Goal: Task Accomplishment & Management: Manage account settings

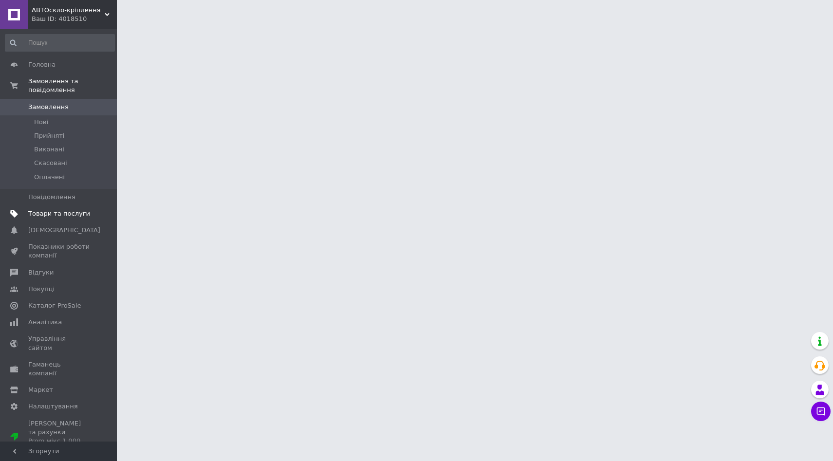
click at [59, 217] on span "Товари та послуги" at bounding box center [59, 213] width 62 height 9
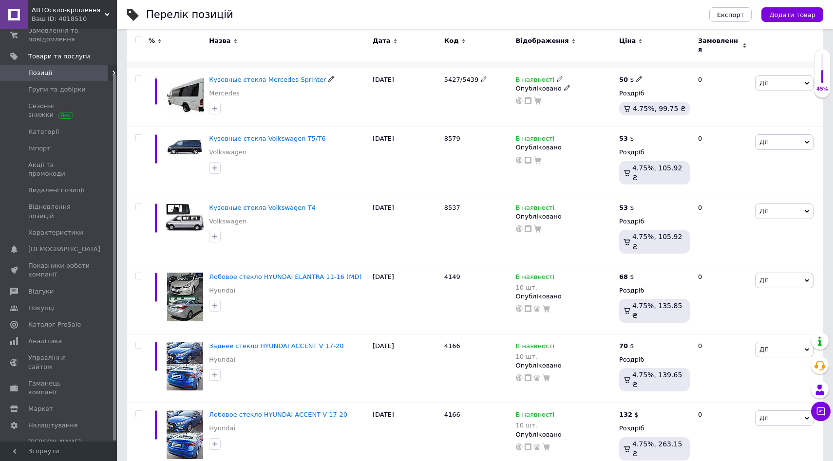
scroll to position [270, 0]
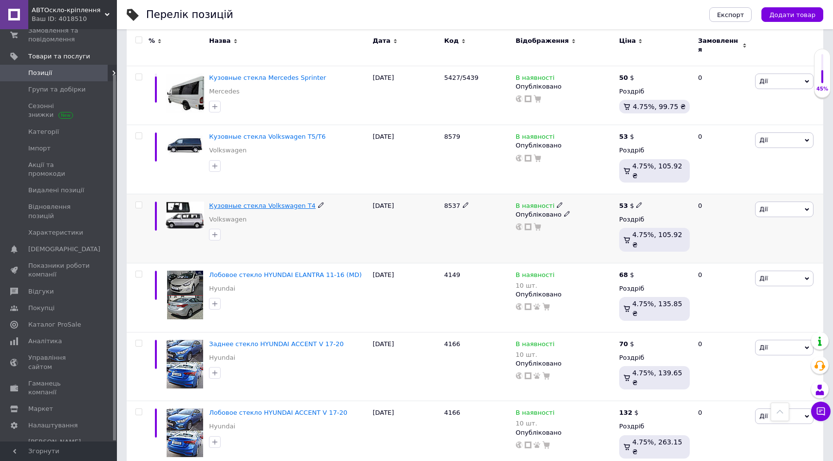
click at [273, 202] on span "Кузовные стекла Volkswagen T4" at bounding box center [262, 205] width 107 height 7
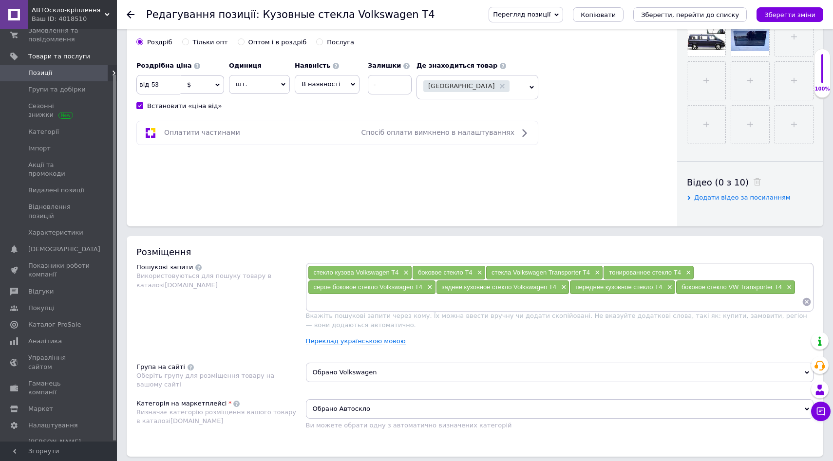
scroll to position [349, 0]
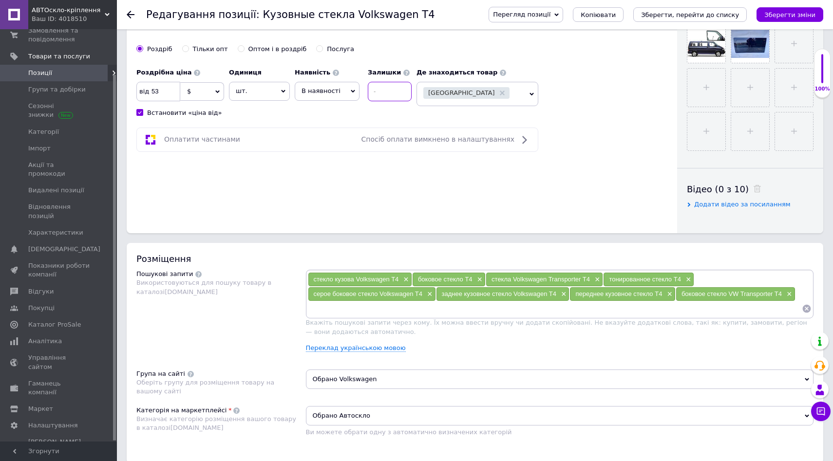
click at [405, 90] on input at bounding box center [390, 91] width 44 height 19
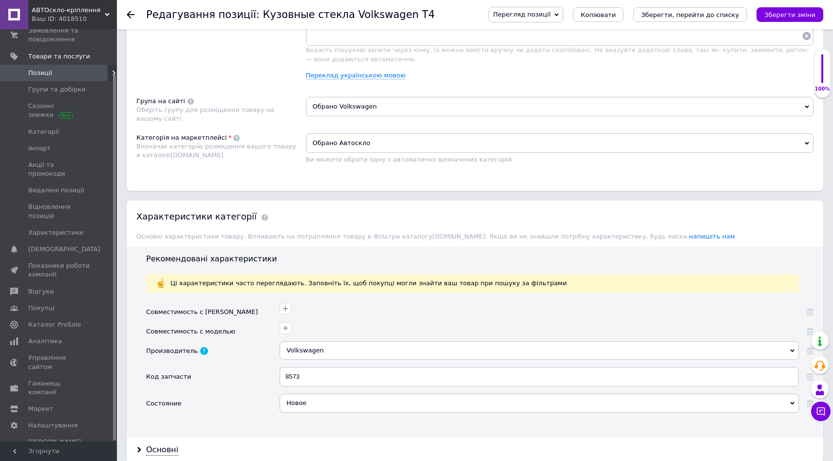
scroll to position [649, 0]
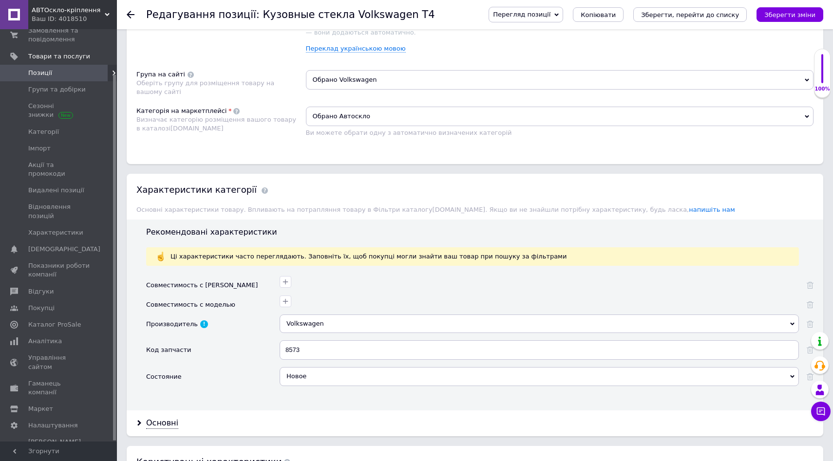
type input "8"
click at [297, 350] on input "8573" at bounding box center [539, 350] width 519 height 19
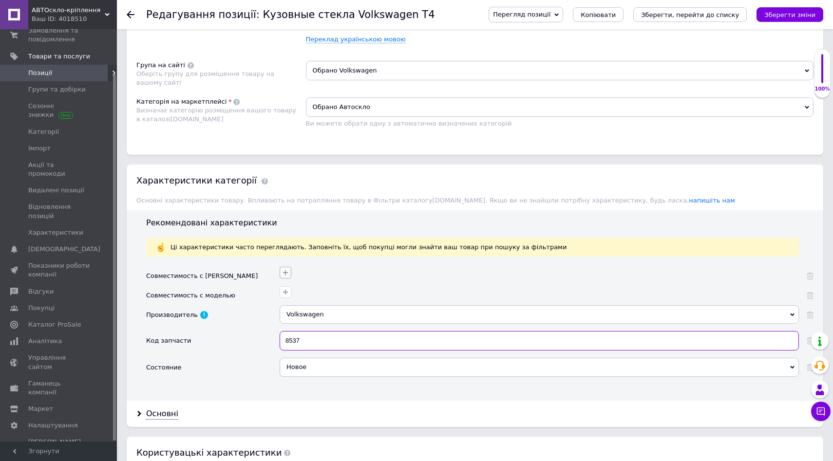
type input "8537"
click at [287, 272] on icon "button" at bounding box center [286, 273] width 8 height 8
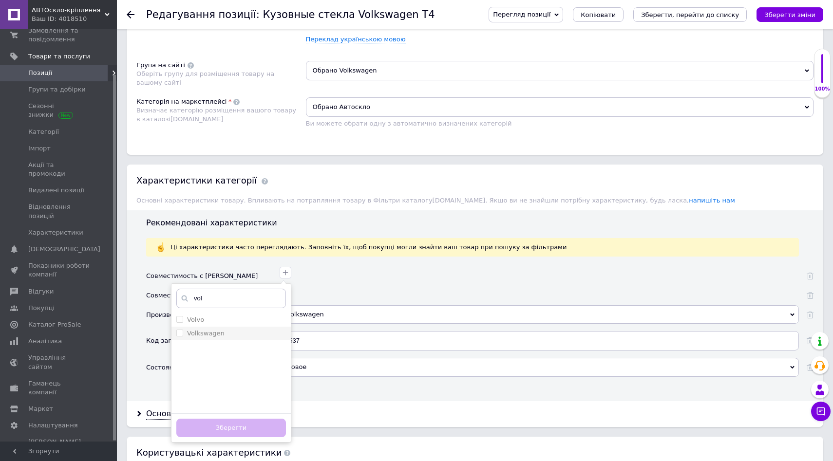
type input "vol"
click at [180, 334] on input "Volkswagen" at bounding box center [179, 333] width 6 height 6
checkbox input "true"
click at [246, 426] on button "Зберегти" at bounding box center [231, 428] width 110 height 19
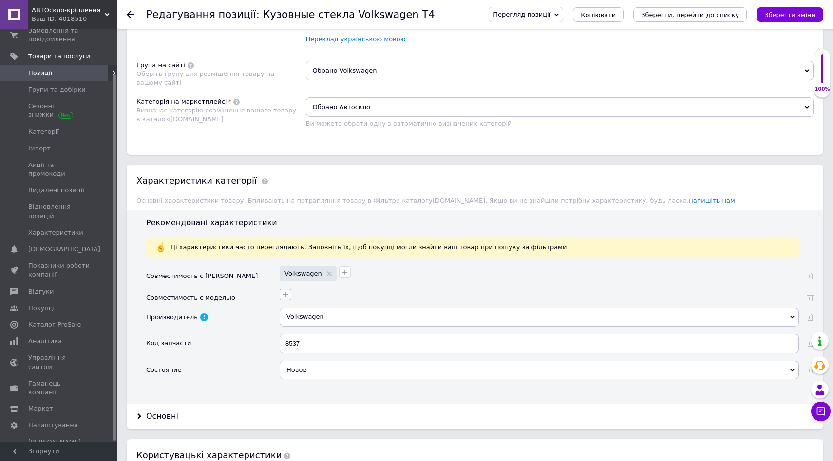
click at [284, 293] on icon "button" at bounding box center [286, 295] width 8 height 8
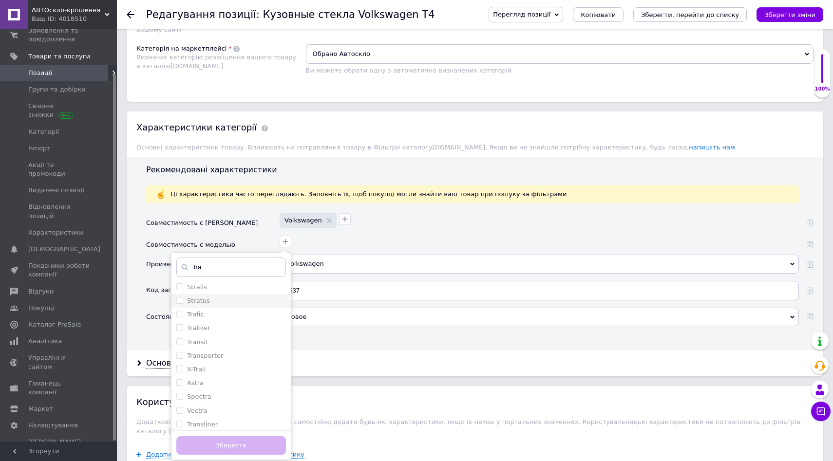
scroll to position [79, 0]
type input "tra"
click at [178, 348] on input "Transporter" at bounding box center [179, 346] width 6 height 6
checkbox input "true"
click at [230, 444] on button "Зберегти" at bounding box center [231, 445] width 110 height 19
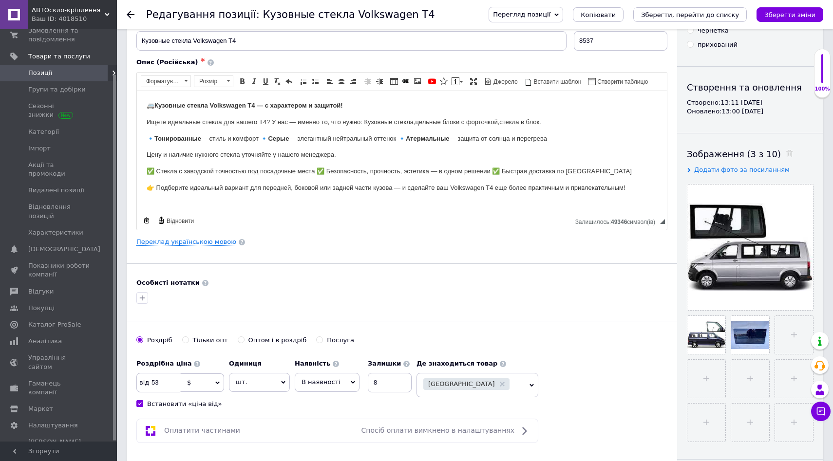
scroll to position [0, 0]
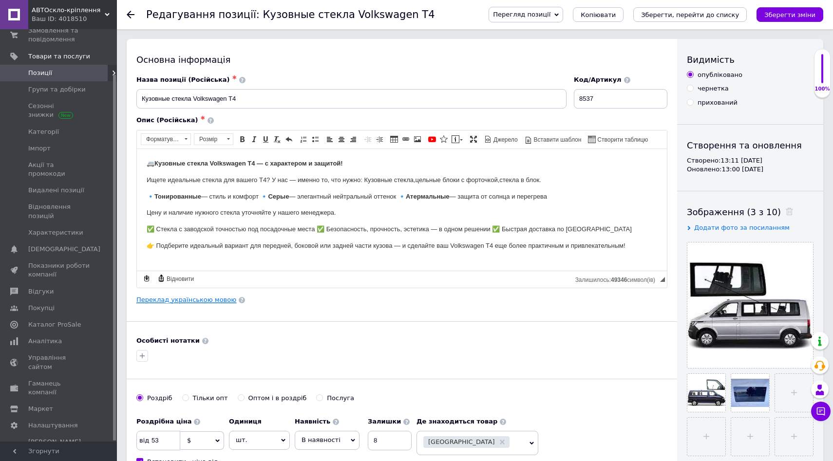
click at [204, 299] on link "Переклад українською мовою" at bounding box center [186, 300] width 100 height 8
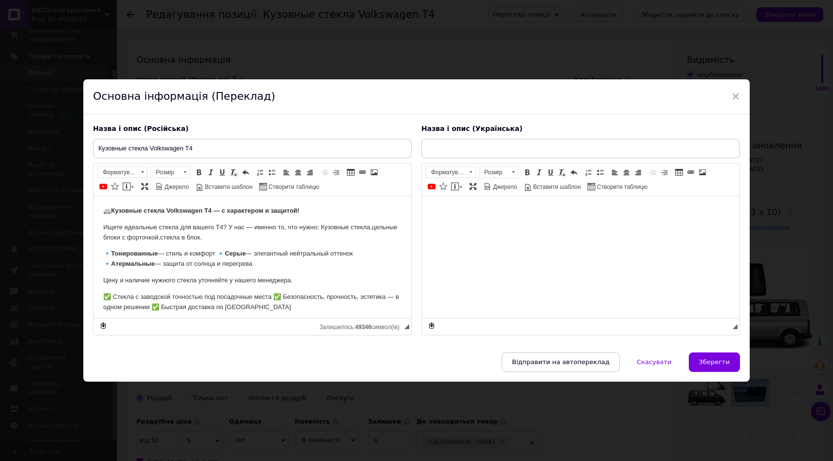
type input "Кузові скла Volkswagen T4"
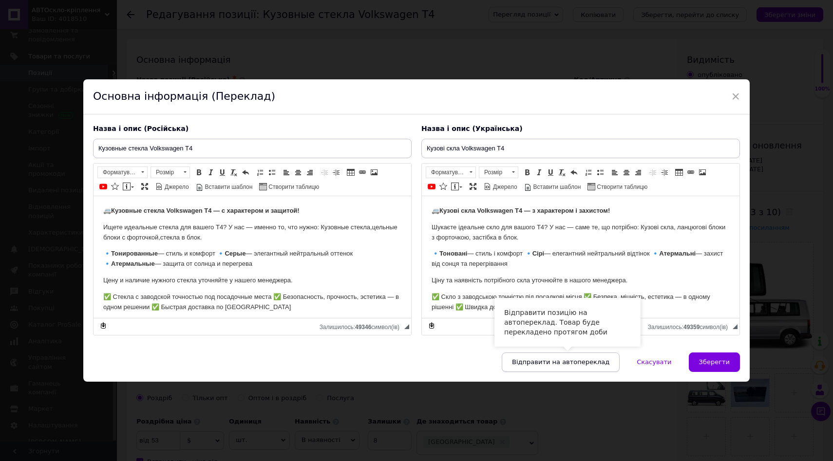
click at [598, 361] on span "Відправити на автопереклад" at bounding box center [560, 362] width 97 height 7
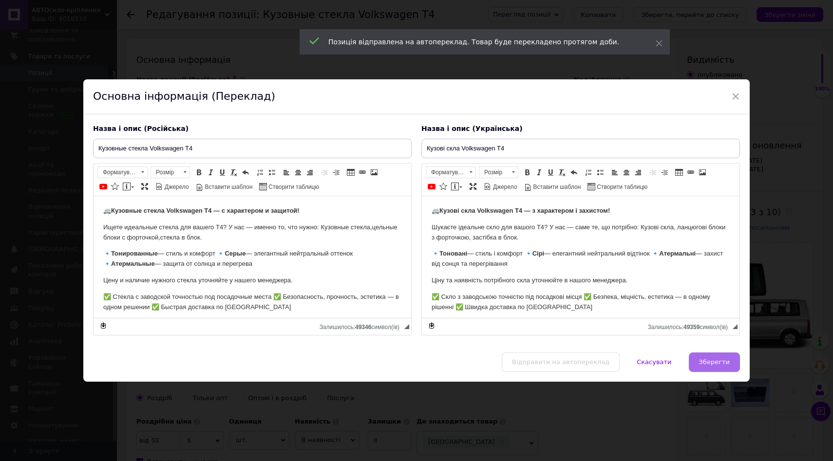
click at [711, 362] on span "Зберегти" at bounding box center [714, 362] width 31 height 7
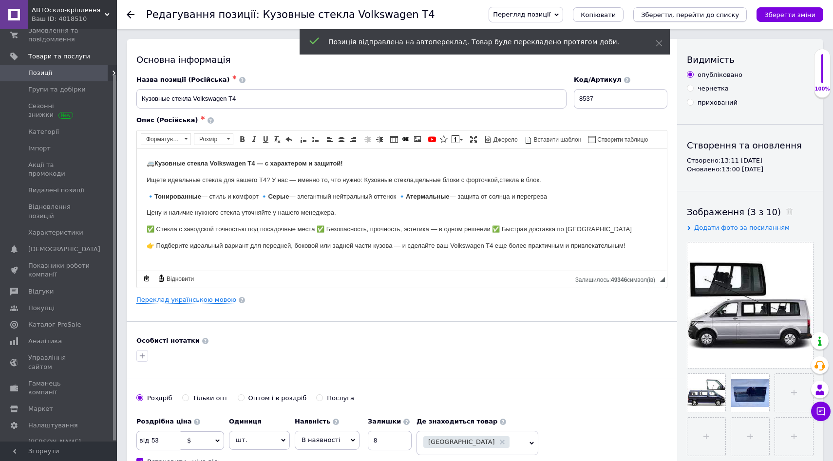
click at [683, 14] on icon "Зберегти, перейти до списку" at bounding box center [690, 14] width 98 height 7
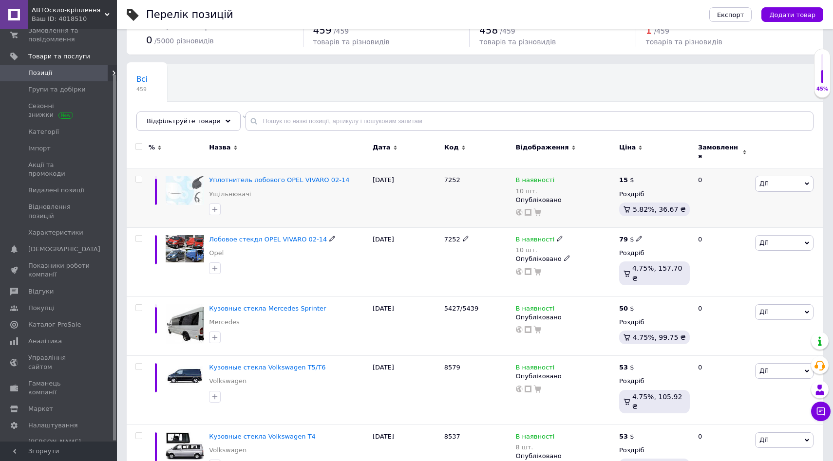
scroll to position [50, 0]
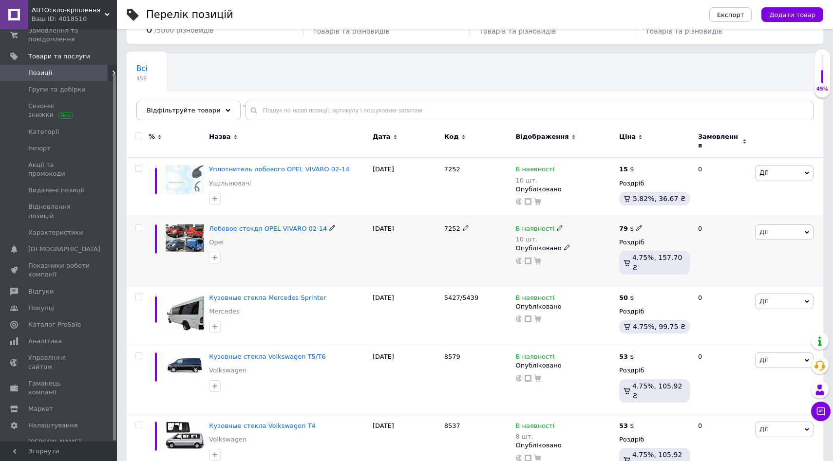
click at [329, 226] on use at bounding box center [331, 228] width 5 height 5
click at [252, 224] on input "Лобовое стекдл OPEL VIVARO 02-14" at bounding box center [284, 229] width 157 height 15
type input "Лобовое стекло OPEL VIVARO 02-14"
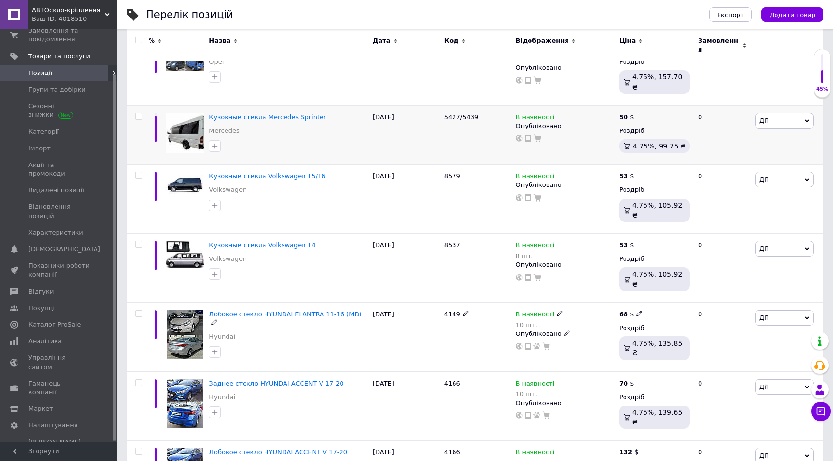
scroll to position [233, 0]
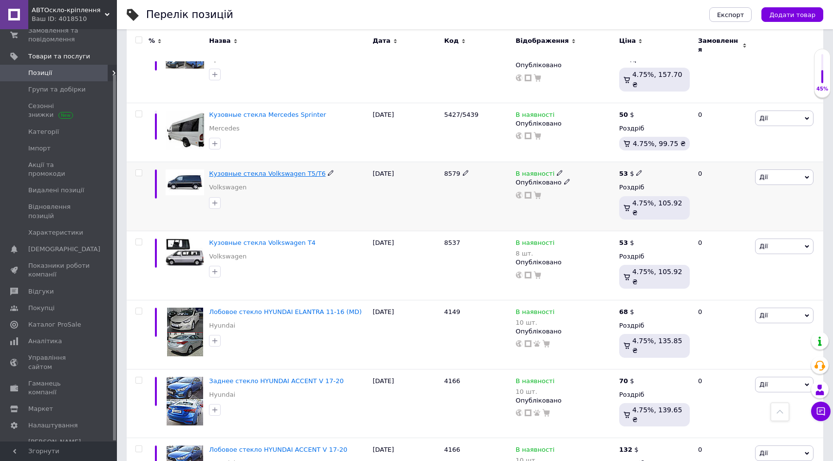
click at [291, 170] on span "Кузовные стекла Volkswagen T5/Т6" at bounding box center [267, 173] width 116 height 7
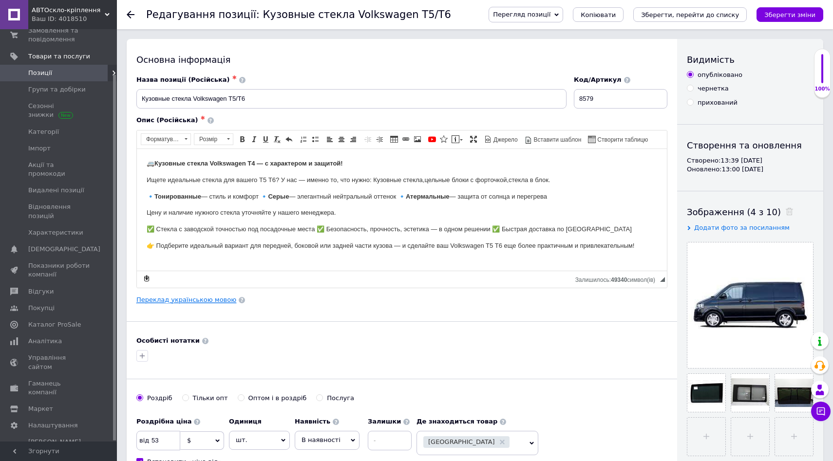
click at [218, 301] on link "Переклад українською мовою" at bounding box center [186, 300] width 100 height 8
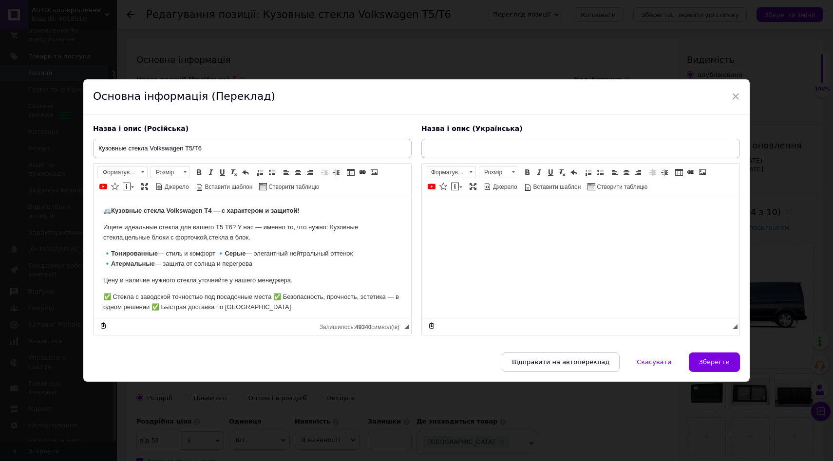
type input "Кузові скла Volkswagen T5/Т6"
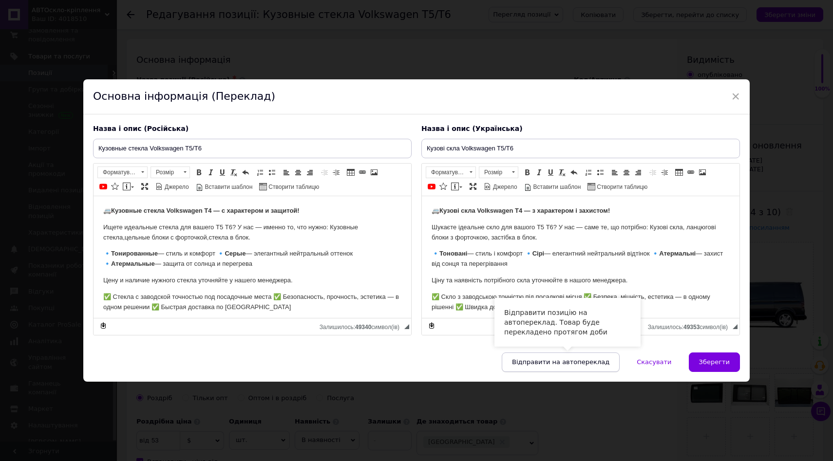
click at [589, 366] on button "Відправити на автопереклад" at bounding box center [561, 362] width 118 height 19
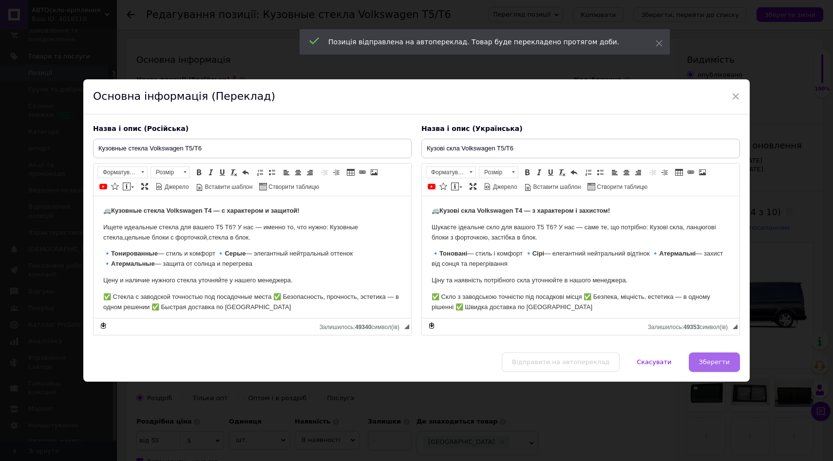
click at [708, 362] on span "Зберегти" at bounding box center [714, 362] width 31 height 7
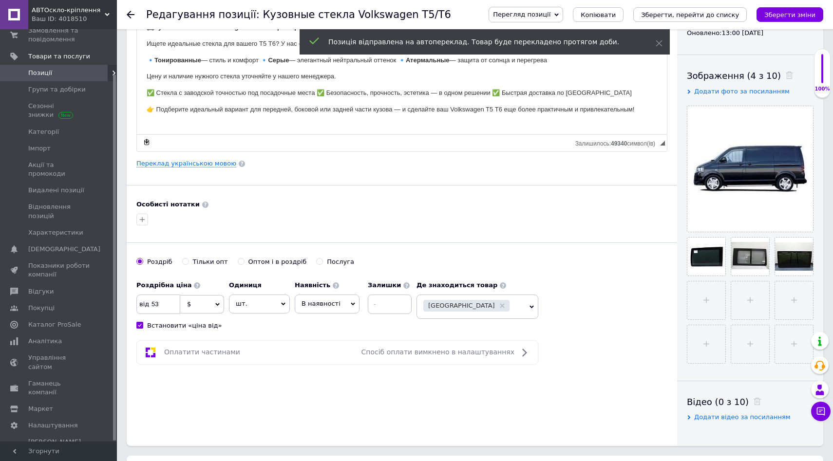
scroll to position [139, 0]
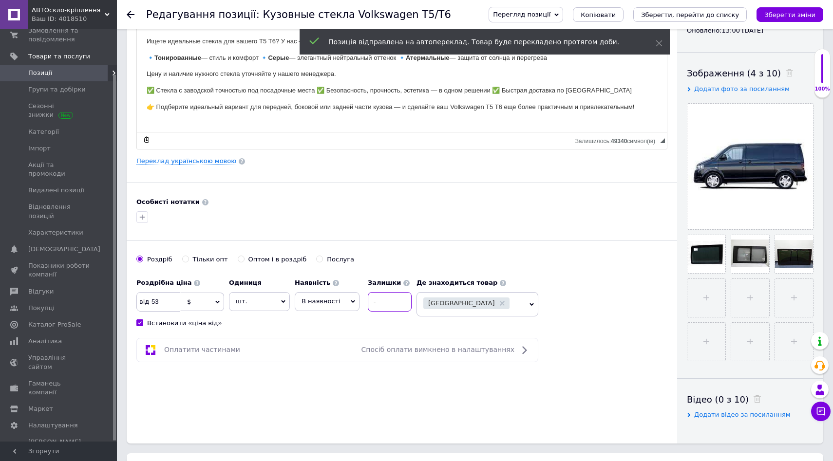
click at [377, 300] on input at bounding box center [390, 301] width 44 height 19
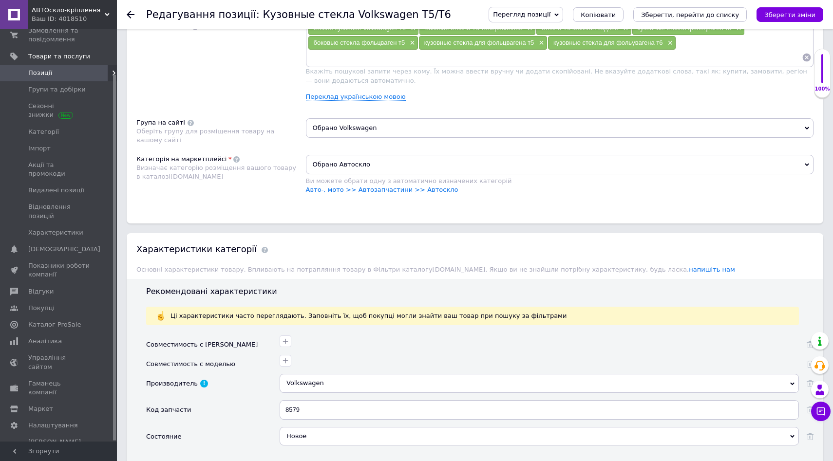
scroll to position [617, 0]
type input "8"
click at [287, 341] on icon "button" at bounding box center [286, 340] width 8 height 8
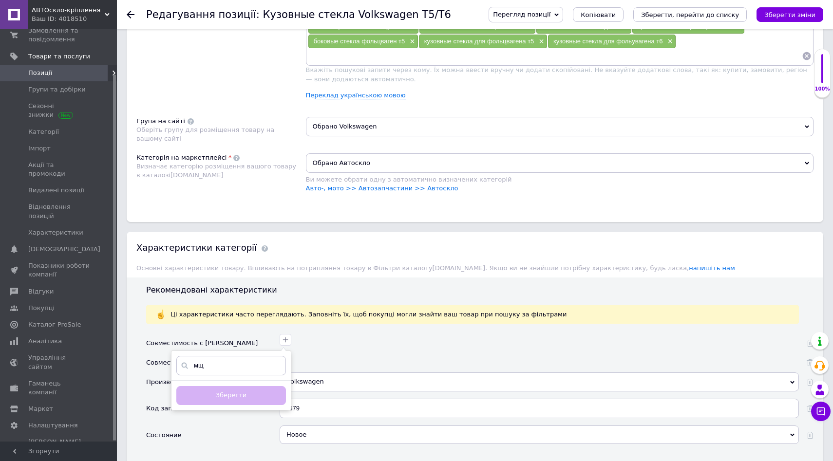
type input "м"
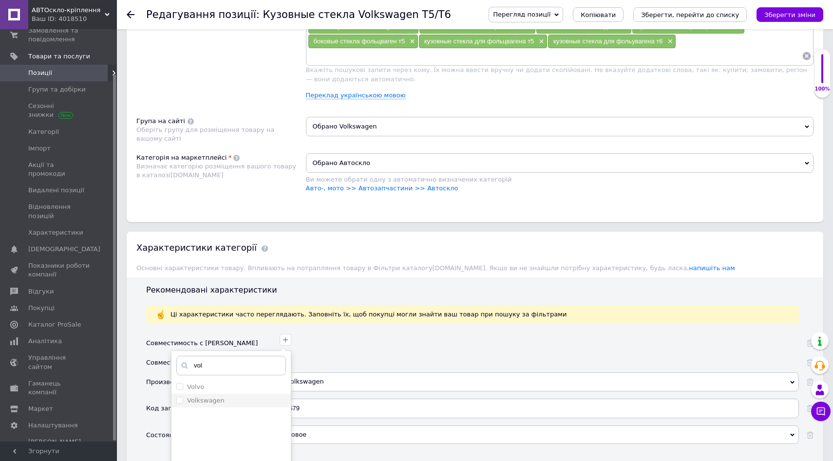
type input "vol"
click at [181, 401] on input "Volkswagen" at bounding box center [179, 400] width 6 height 6
checkbox input "true"
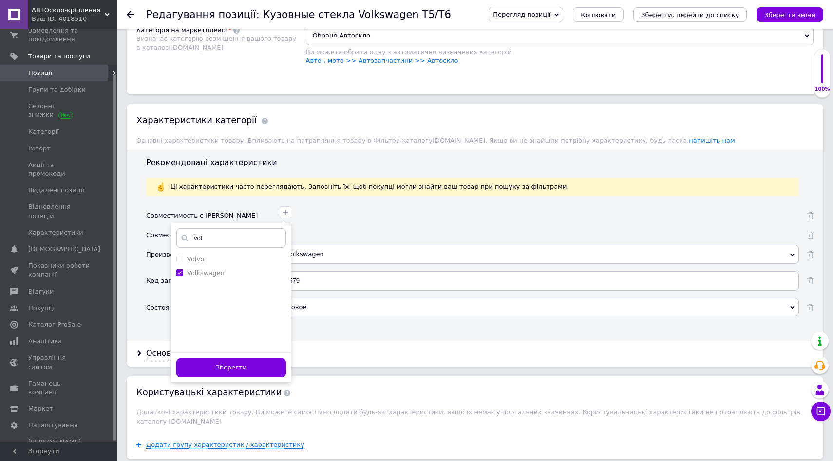
scroll to position [747, 0]
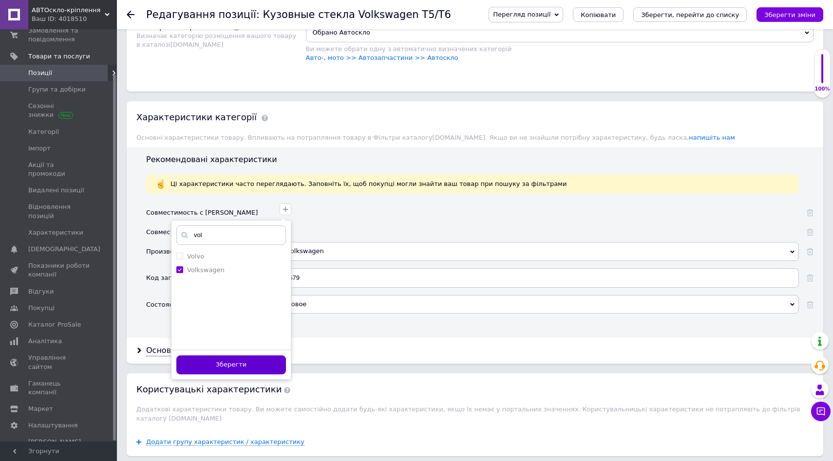
click at [225, 366] on button "Зберегти" at bounding box center [231, 365] width 110 height 19
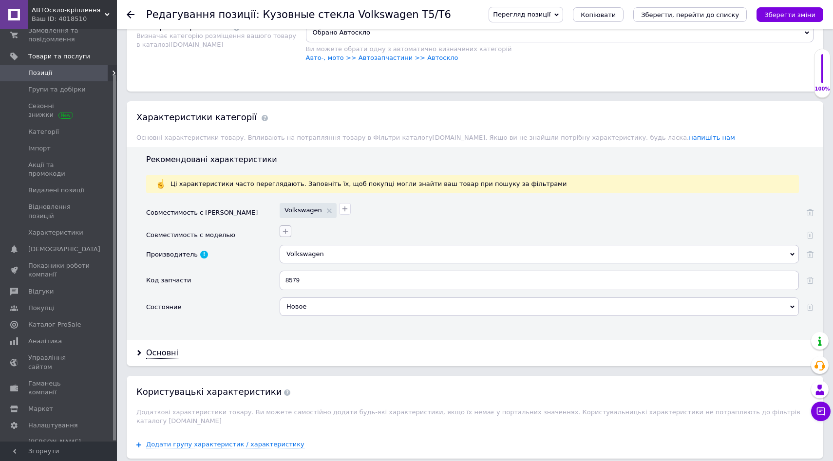
click at [286, 231] on icon "button" at bounding box center [285, 231] width 5 height 5
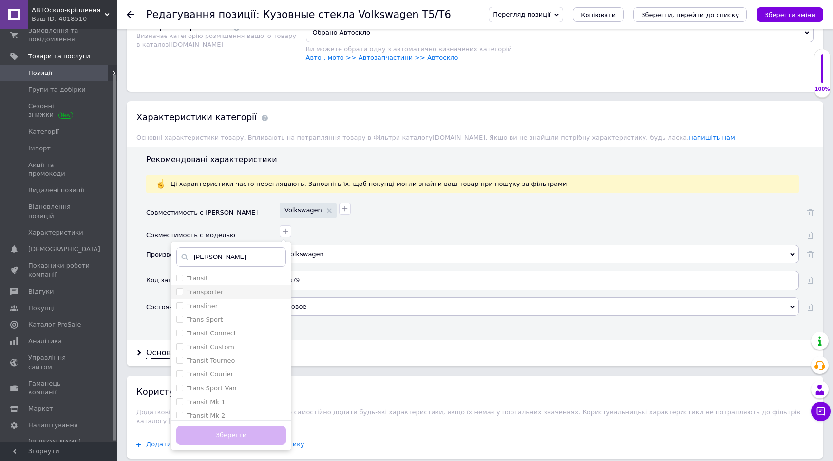
type input "[PERSON_NAME]"
click at [178, 293] on input "Transporter" at bounding box center [179, 291] width 6 height 6
checkbox input "true"
click at [233, 435] on button "Зберегти" at bounding box center [231, 435] width 110 height 19
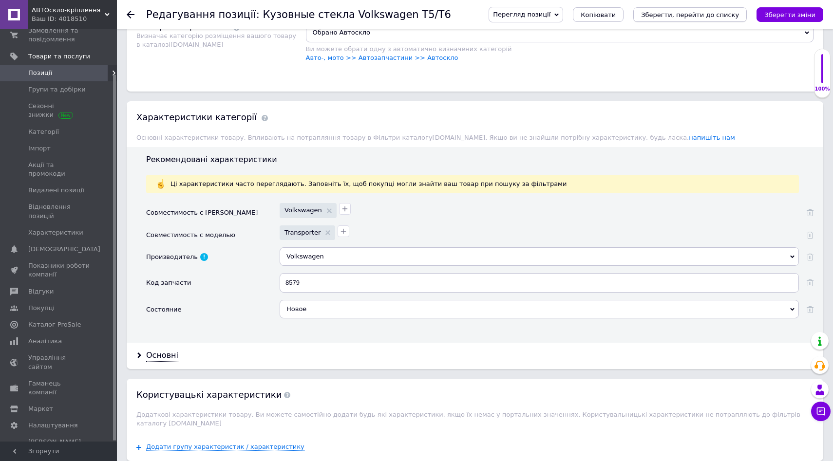
click at [686, 15] on icon "Зберегти, перейти до списку" at bounding box center [690, 14] width 98 height 7
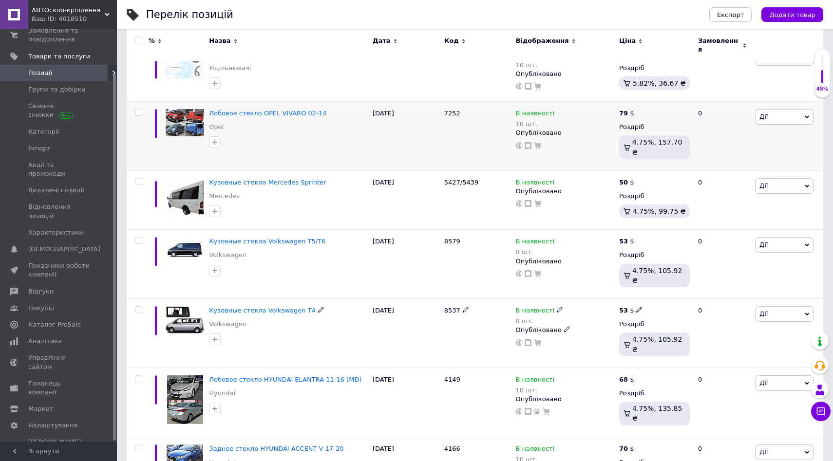
scroll to position [176, 0]
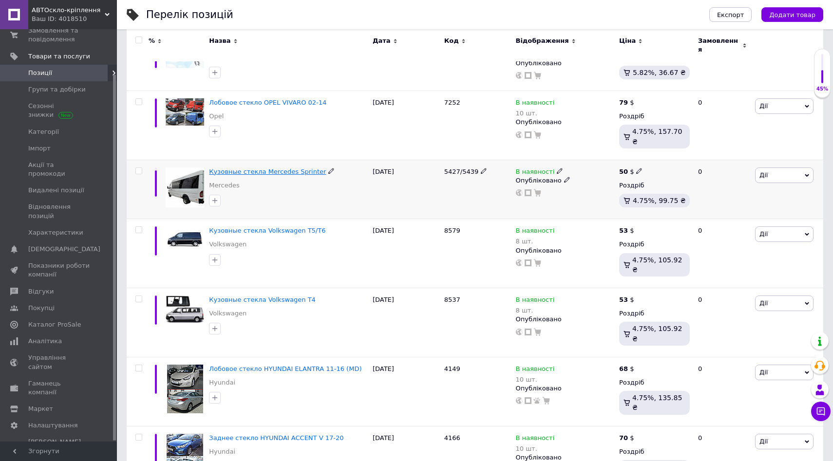
click at [274, 168] on span "Кузовные стекла Mercedes Sprinter" at bounding box center [267, 171] width 117 height 7
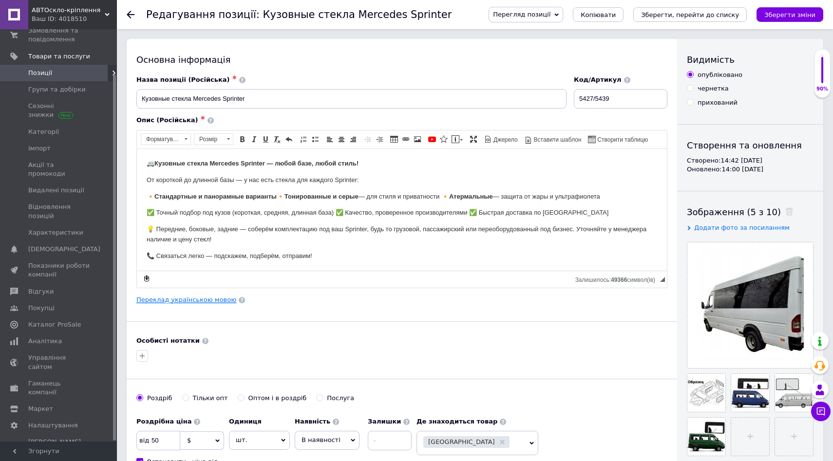
click at [216, 300] on link "Переклад українською мовою" at bounding box center [186, 300] width 100 height 8
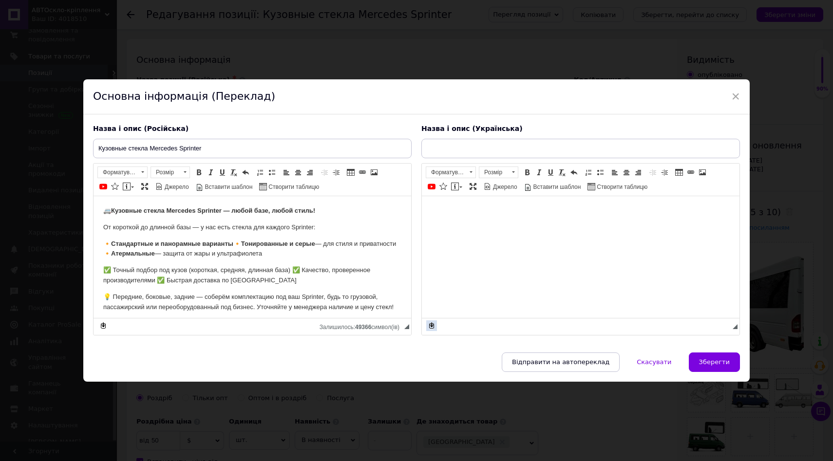
type input "Кузові скла Mercedes Sprinter"
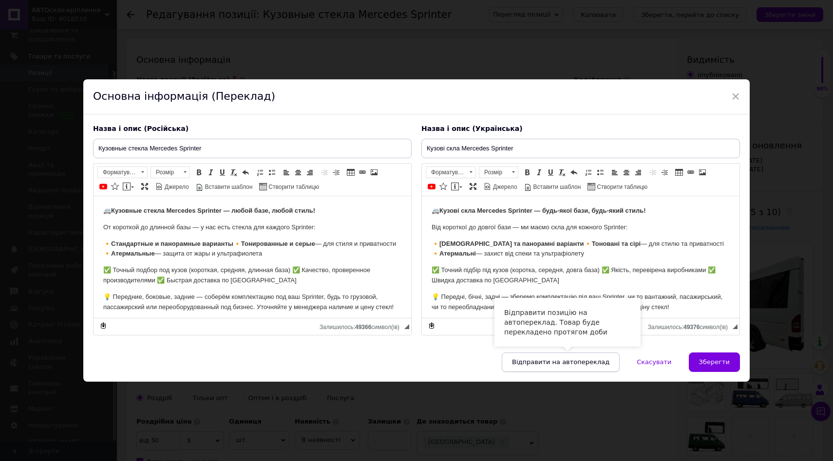
click at [562, 363] on span "Відправити на автопереклад" at bounding box center [560, 362] width 97 height 7
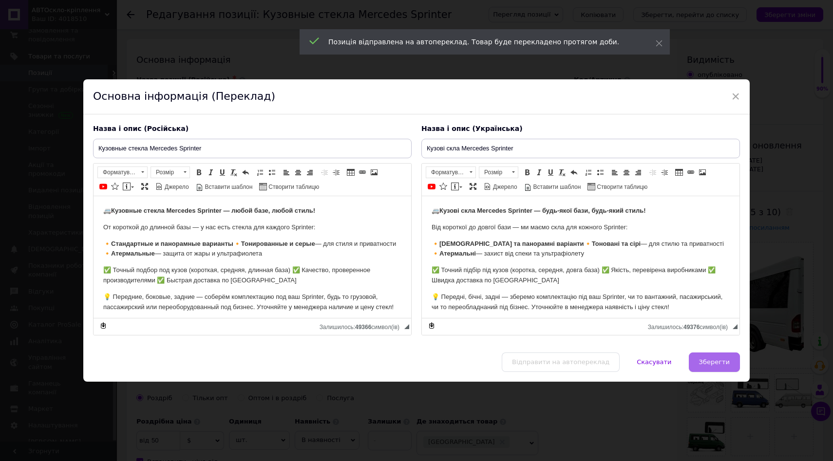
click at [710, 361] on span "Зберегти" at bounding box center [714, 362] width 31 height 7
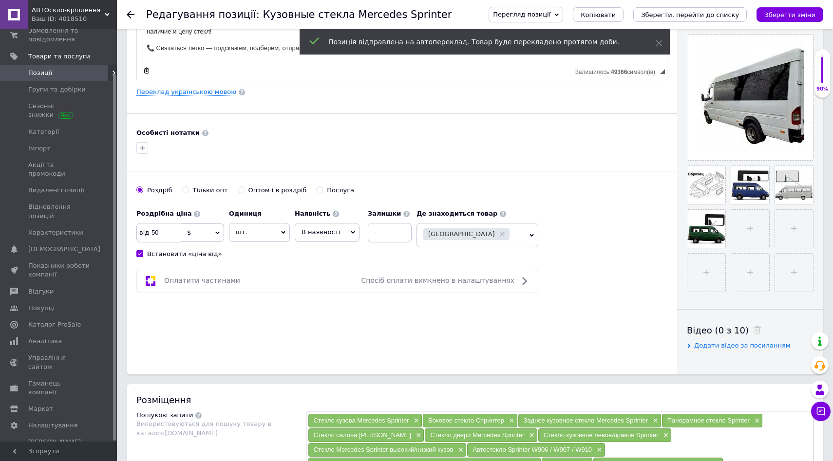
scroll to position [223, 0]
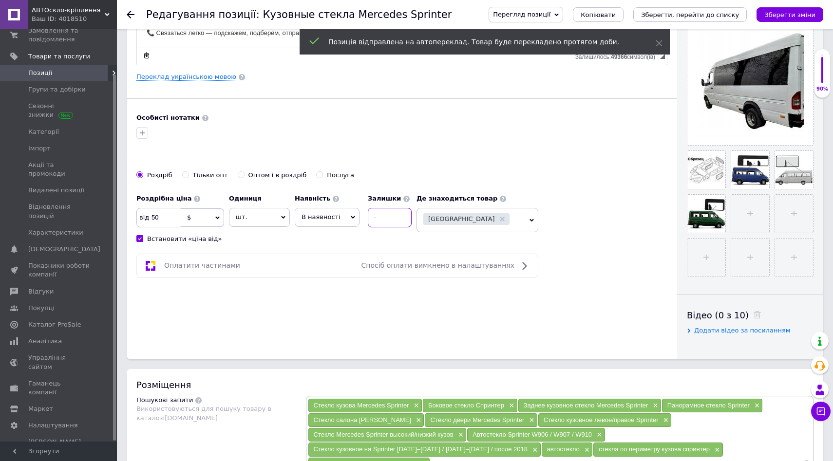
click at [386, 224] on input at bounding box center [390, 217] width 44 height 19
type input "10"
click at [422, 328] on div "Основна інформація Назва позиції (Російська) ✱ Кузовные стекла Mercedes Sprinte…" at bounding box center [402, 88] width 550 height 544
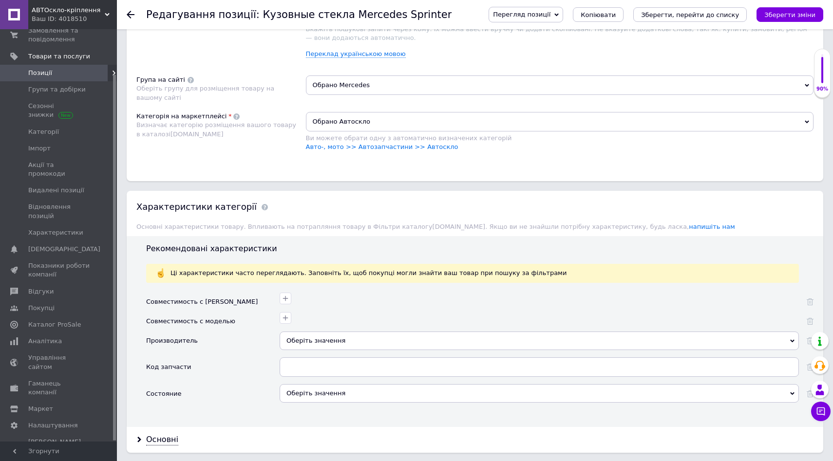
scroll to position [676, 0]
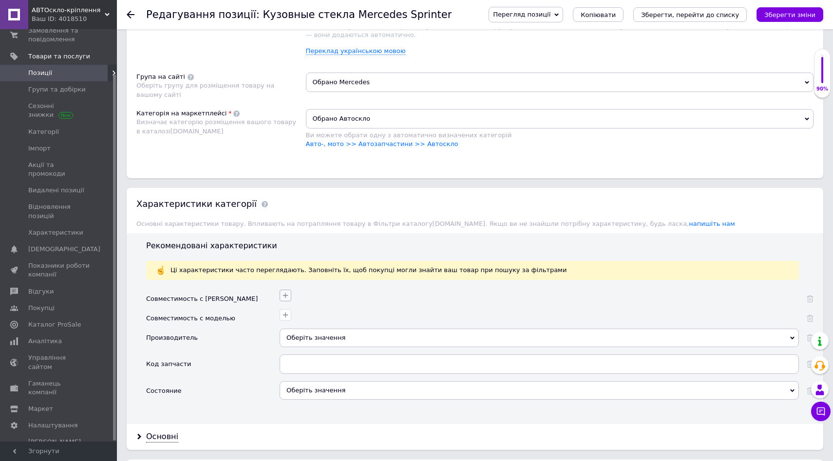
click at [284, 298] on icon "button" at bounding box center [286, 296] width 8 height 8
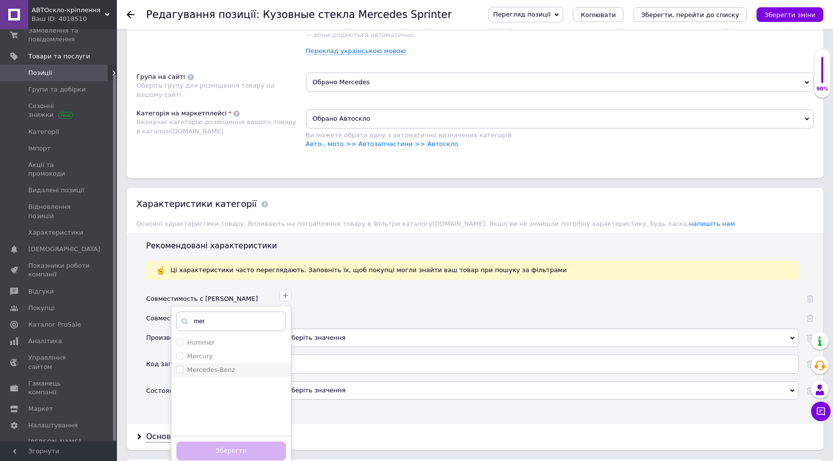
type input "mer"
click at [178, 371] on input "Mercedes-Benz" at bounding box center [179, 369] width 6 height 6
checkbox input "true"
click at [220, 452] on button "Зберегти" at bounding box center [231, 451] width 110 height 19
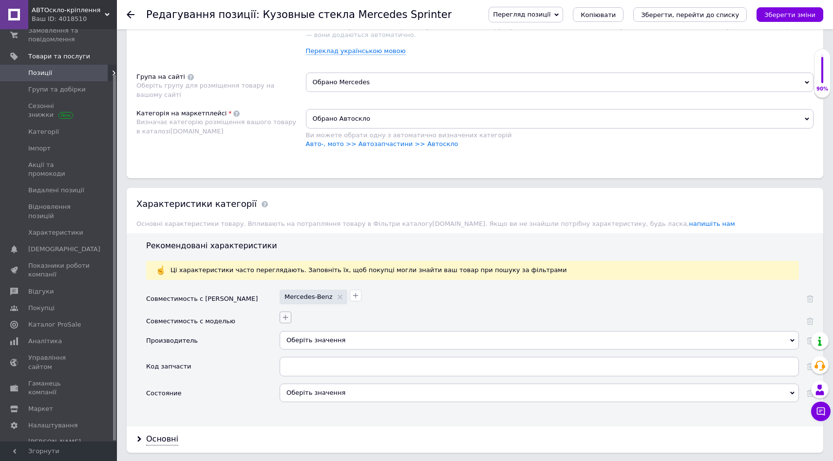
click at [286, 318] on icon "button" at bounding box center [285, 317] width 5 height 5
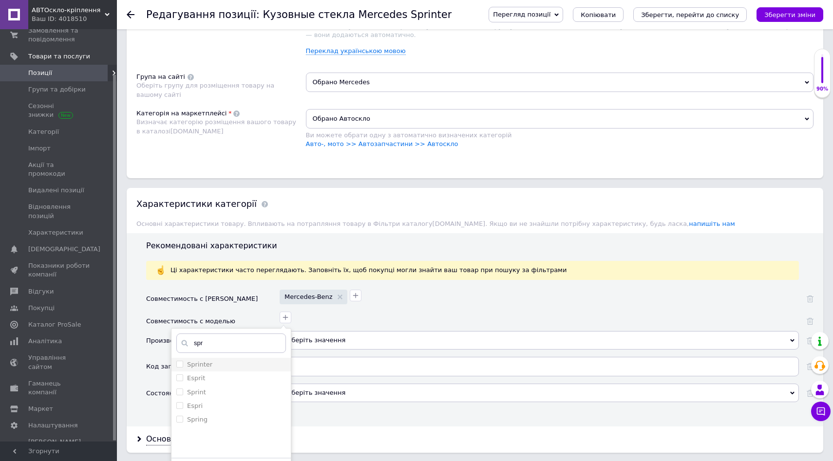
type input "spr"
click at [179, 366] on input "Sprinter" at bounding box center [179, 364] width 6 height 6
checkbox input "true"
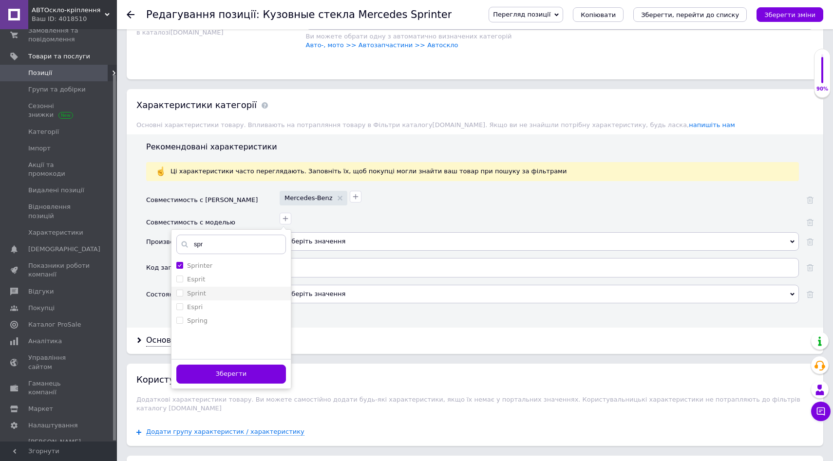
scroll to position [774, 0]
click at [262, 376] on button "Зберегти" at bounding box center [231, 375] width 110 height 19
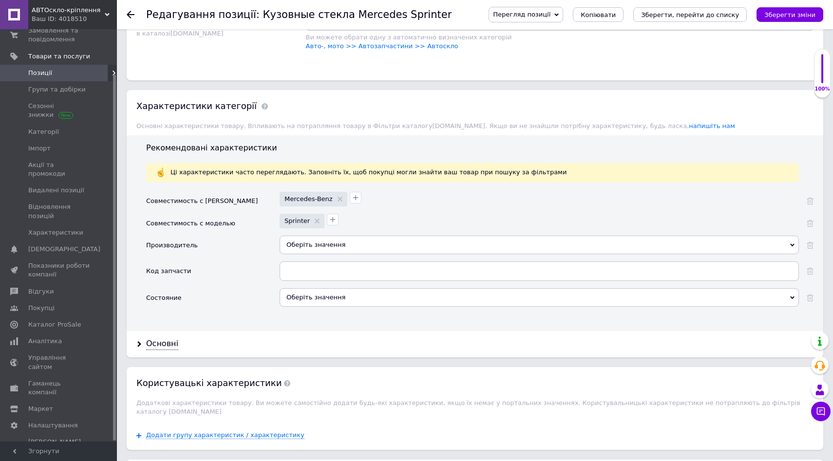
click at [354, 245] on div "Оберіть значення" at bounding box center [539, 245] width 519 height 19
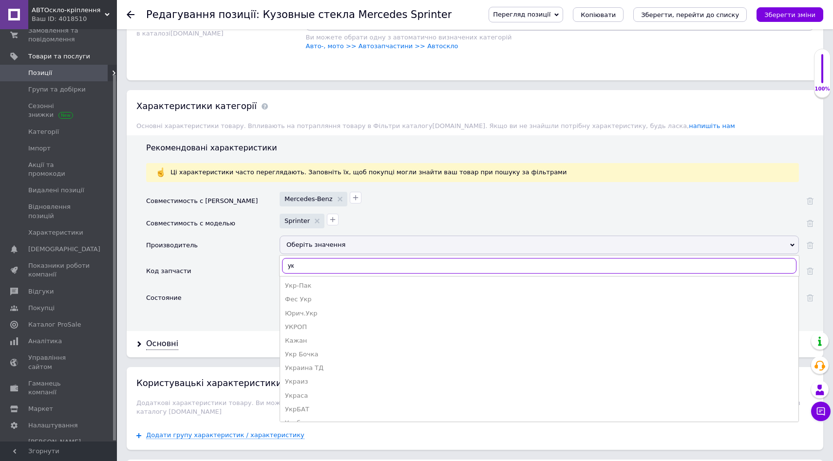
type input "у"
type input "ua"
click at [312, 289] on div "UA" at bounding box center [539, 286] width 509 height 9
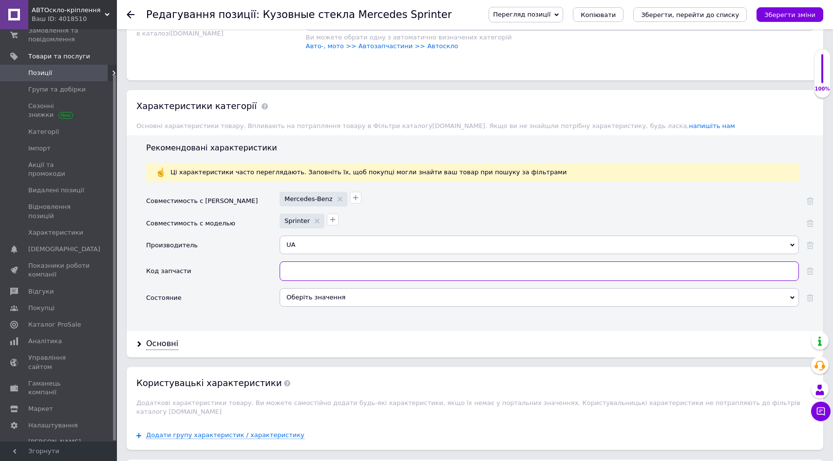
click at [365, 273] on input "text" at bounding box center [539, 271] width 519 height 19
type input "5427"
click at [380, 299] on div "Оберіть значення" at bounding box center [539, 297] width 519 height 19
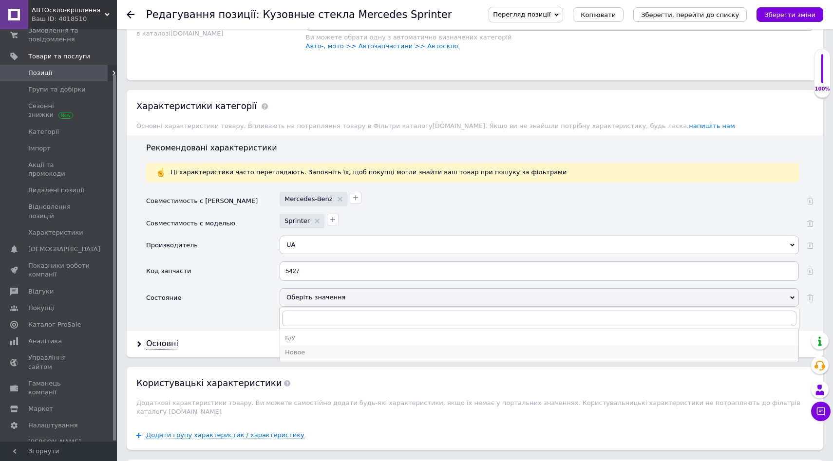
click at [340, 356] on div "Новое" at bounding box center [539, 352] width 509 height 9
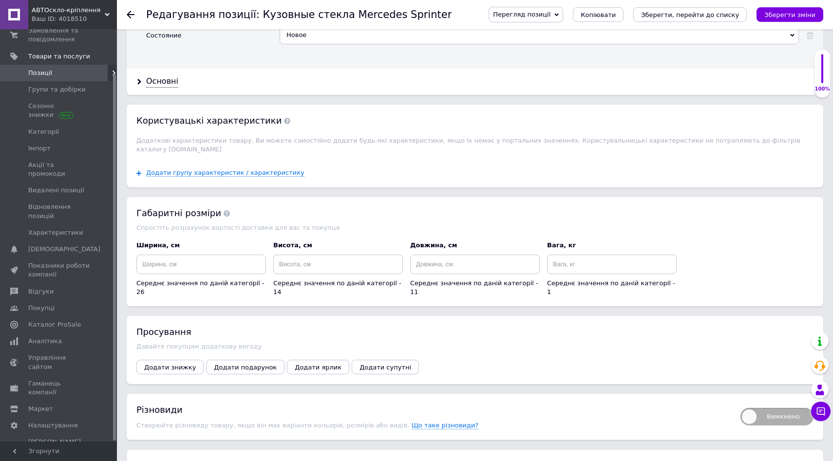
scroll to position [1044, 0]
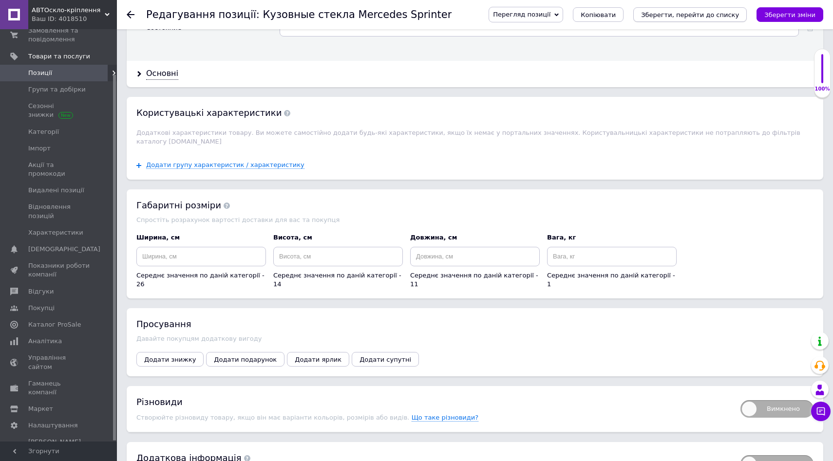
click at [713, 12] on icon "Зберегти, перейти до списку" at bounding box center [690, 14] width 98 height 7
